Goal: Obtain resource: Download file/media

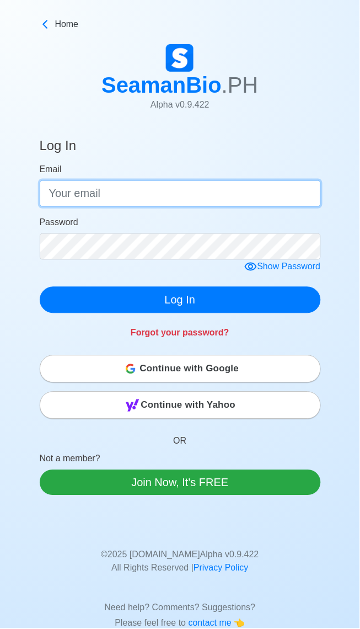
click at [103, 196] on input "Email" at bounding box center [180, 193] width 281 height 26
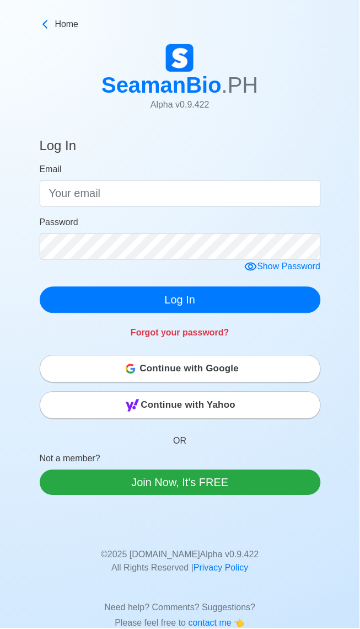
click at [4, 141] on div "Log In Email Password Show Password Log In Forgot your password? Continue with …" at bounding box center [180, 392] width 360 height 534
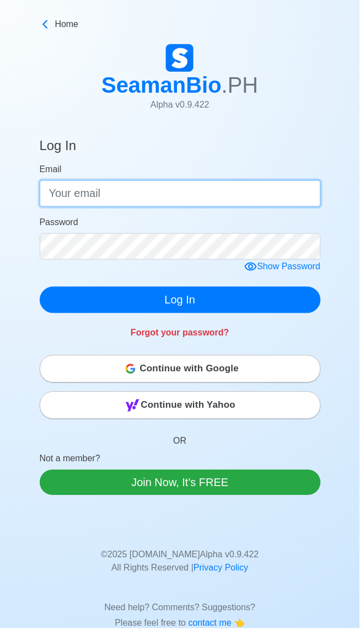
click at [118, 190] on input "Email" at bounding box center [180, 193] width 281 height 26
type input "[EMAIL_ADDRESS][DOMAIN_NAME]"
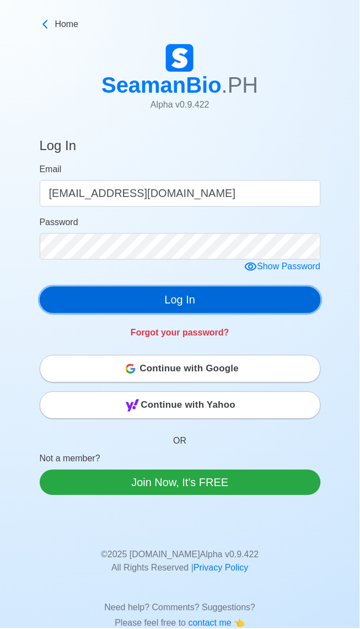
click at [190, 302] on button "Log In" at bounding box center [180, 300] width 281 height 26
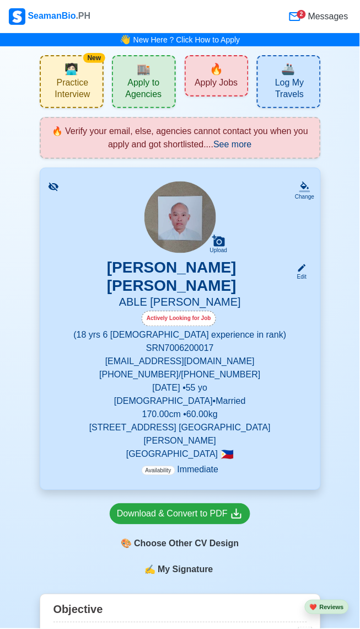
click at [183, 504] on link "Download & Convert to PDF" at bounding box center [180, 514] width 141 height 21
click at [193, 504] on link "Download & Convert to PDF" at bounding box center [180, 514] width 141 height 21
click at [179, 504] on link "Download & Convert to PDF" at bounding box center [180, 514] width 141 height 21
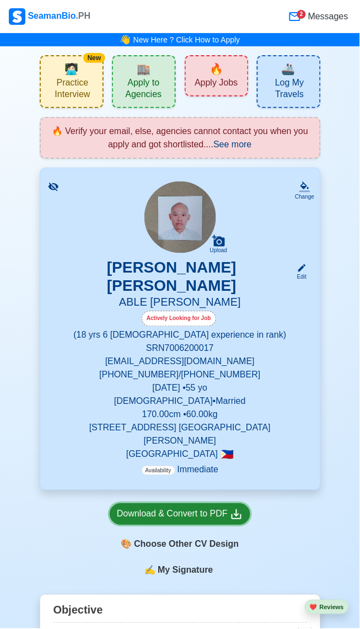
click at [168, 508] on div "Download & Convert to PDF" at bounding box center [180, 515] width 126 height 14
